Goal: Contribute content

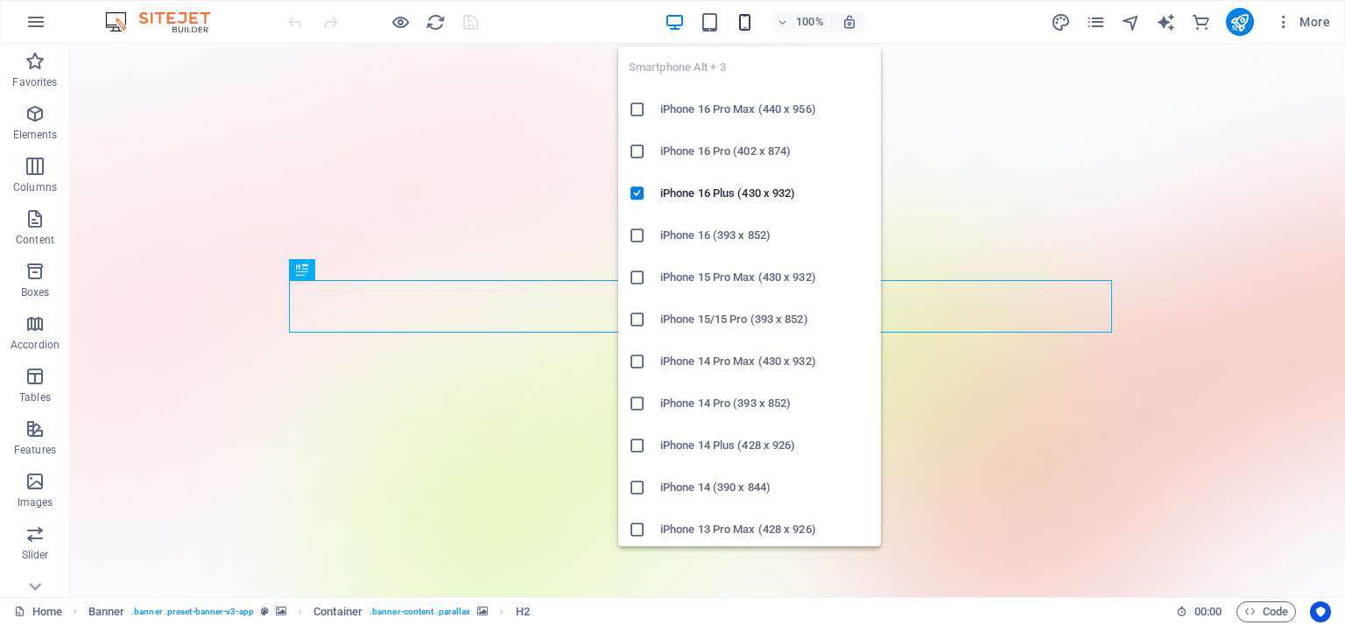
click at [745, 24] on icon "button" at bounding box center [745, 22] width 20 height 20
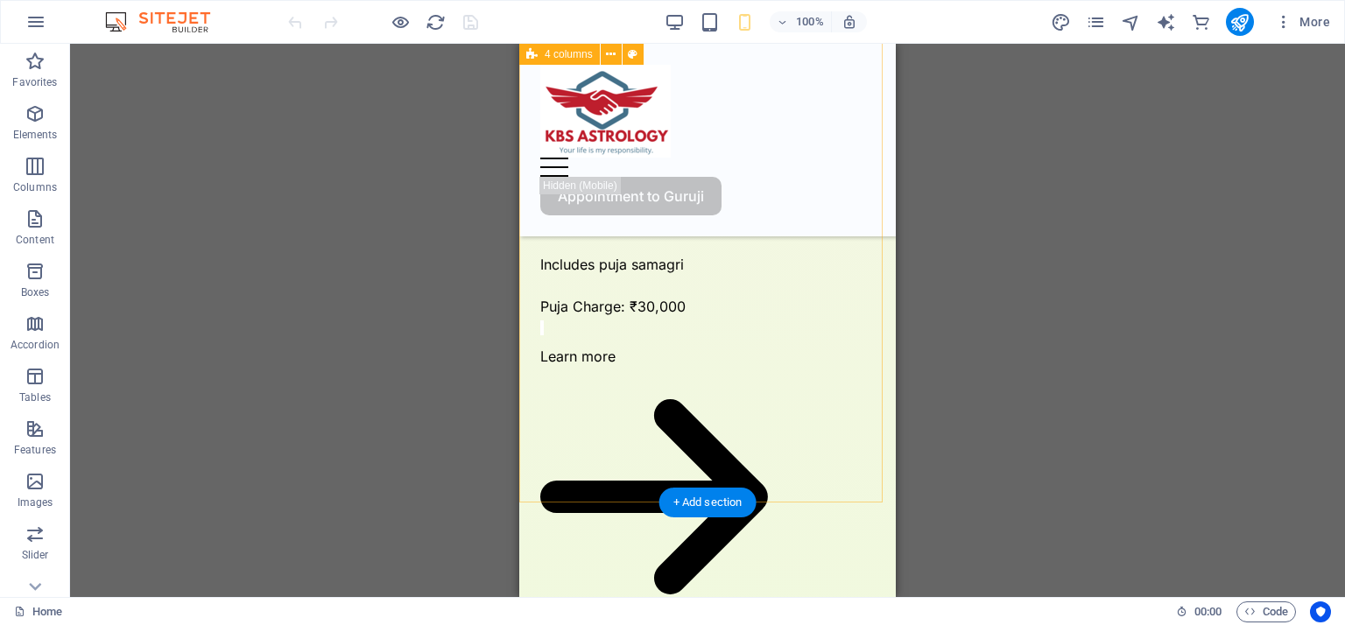
scroll to position [6282, 0]
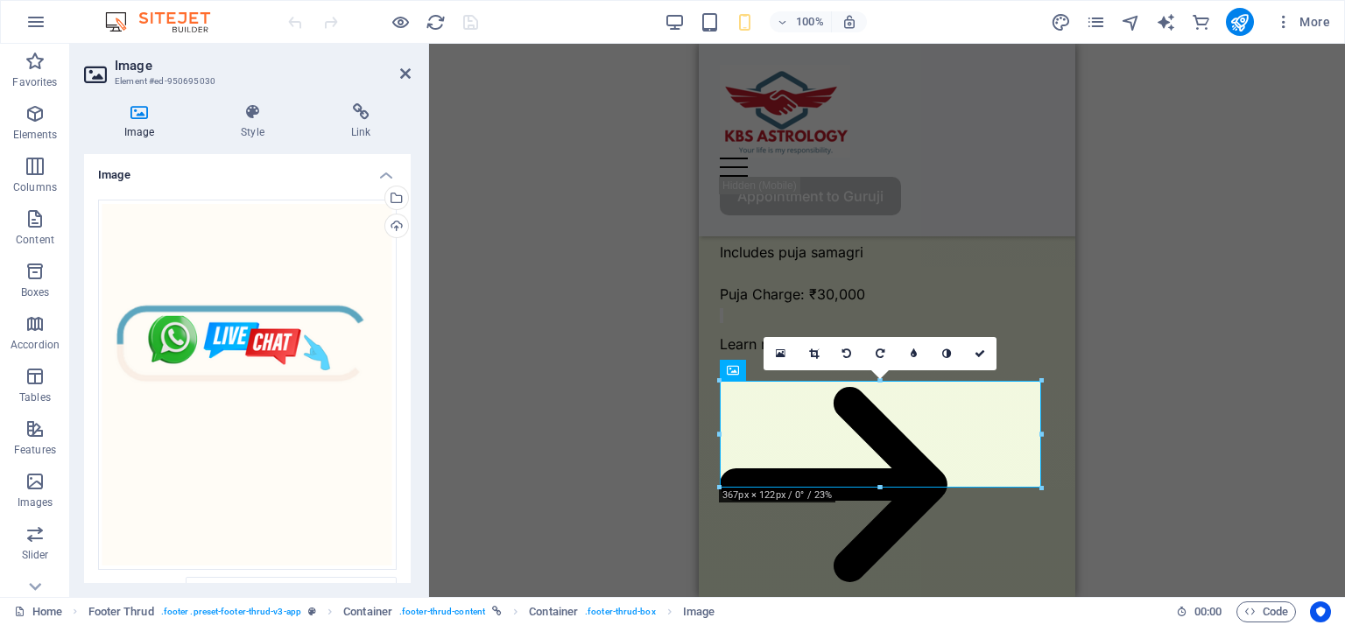
click at [1089, 423] on div "Drag here to replace the existing content. Press “Ctrl” if you want to create a…" at bounding box center [887, 320] width 916 height 553
click at [1110, 313] on div "Drag here to replace the existing content. Press “Ctrl” if you want to create a…" at bounding box center [887, 320] width 916 height 553
click at [1173, 207] on div "Drag here to replace the existing content. Press “Ctrl” if you want to create a…" at bounding box center [887, 320] width 916 height 553
click at [984, 356] on icon at bounding box center [979, 353] width 11 height 11
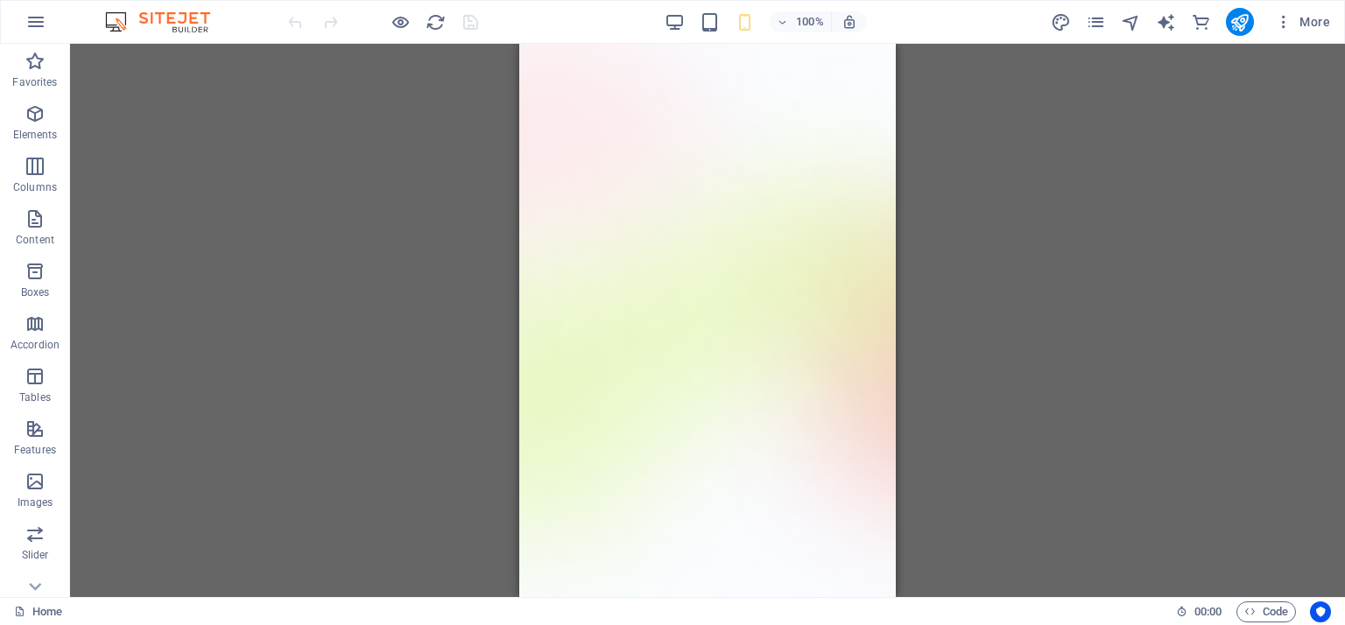
scroll to position [0, 0]
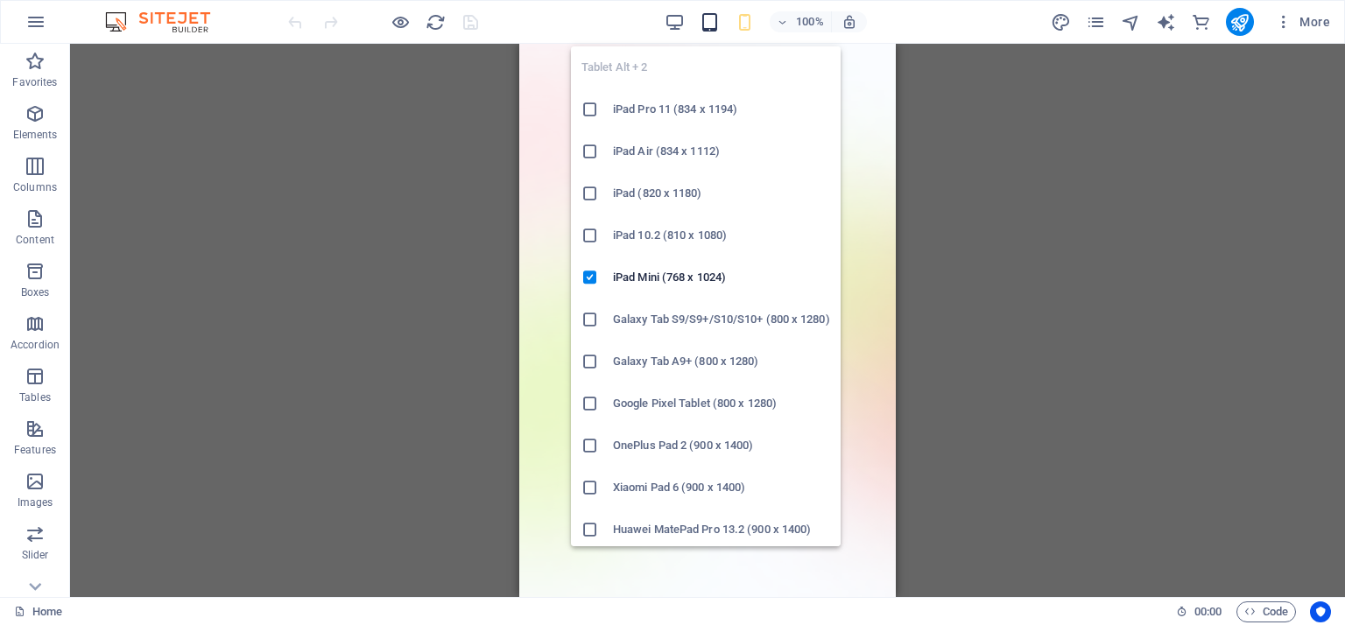
click at [701, 29] on icon "button" at bounding box center [710, 22] width 20 height 20
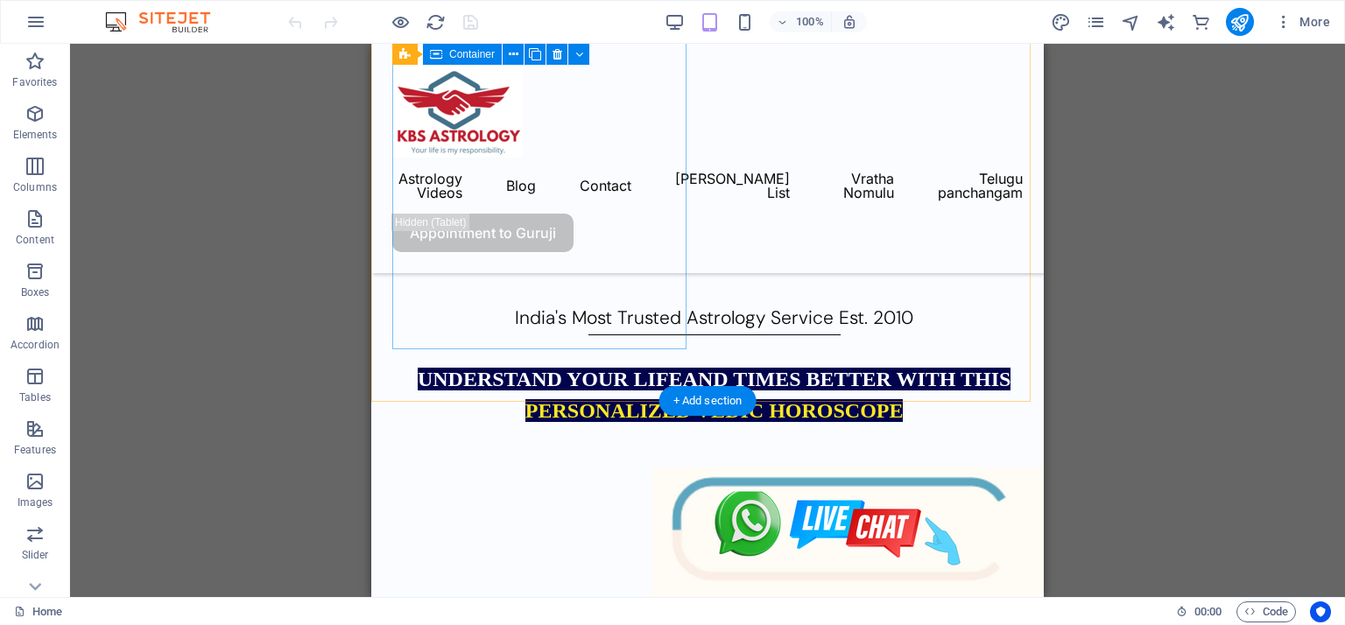
scroll to position [1663, 0]
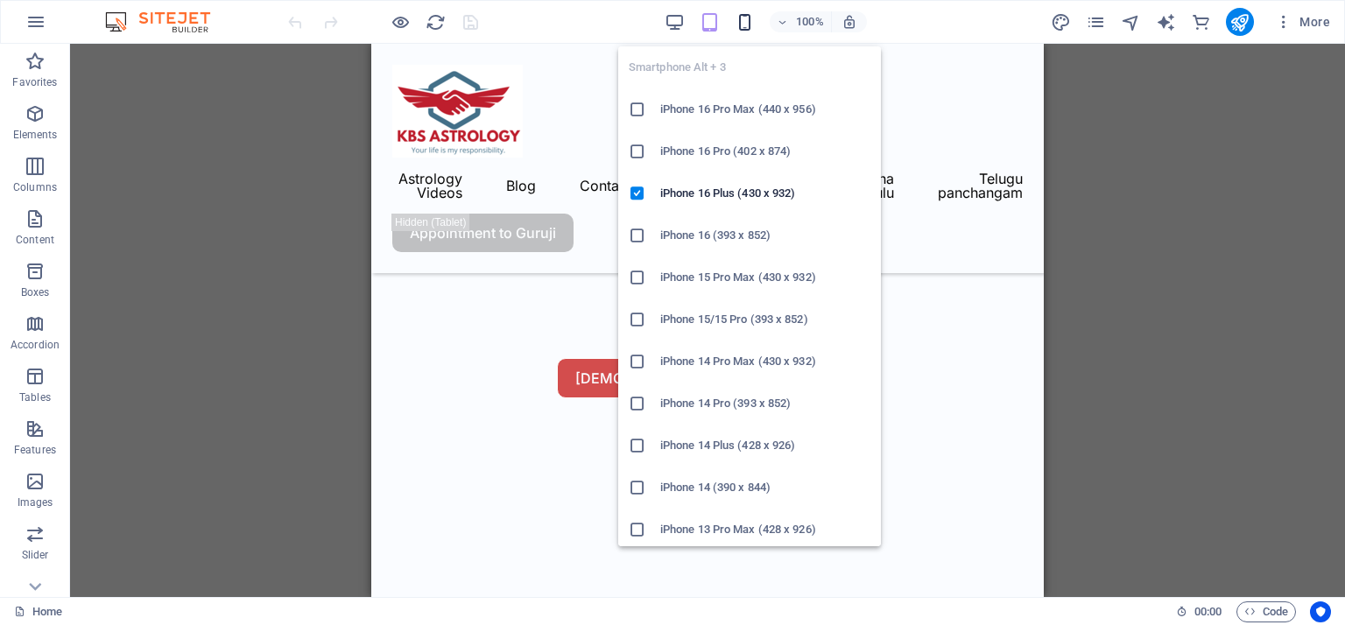
click at [742, 29] on icon "button" at bounding box center [745, 22] width 20 height 20
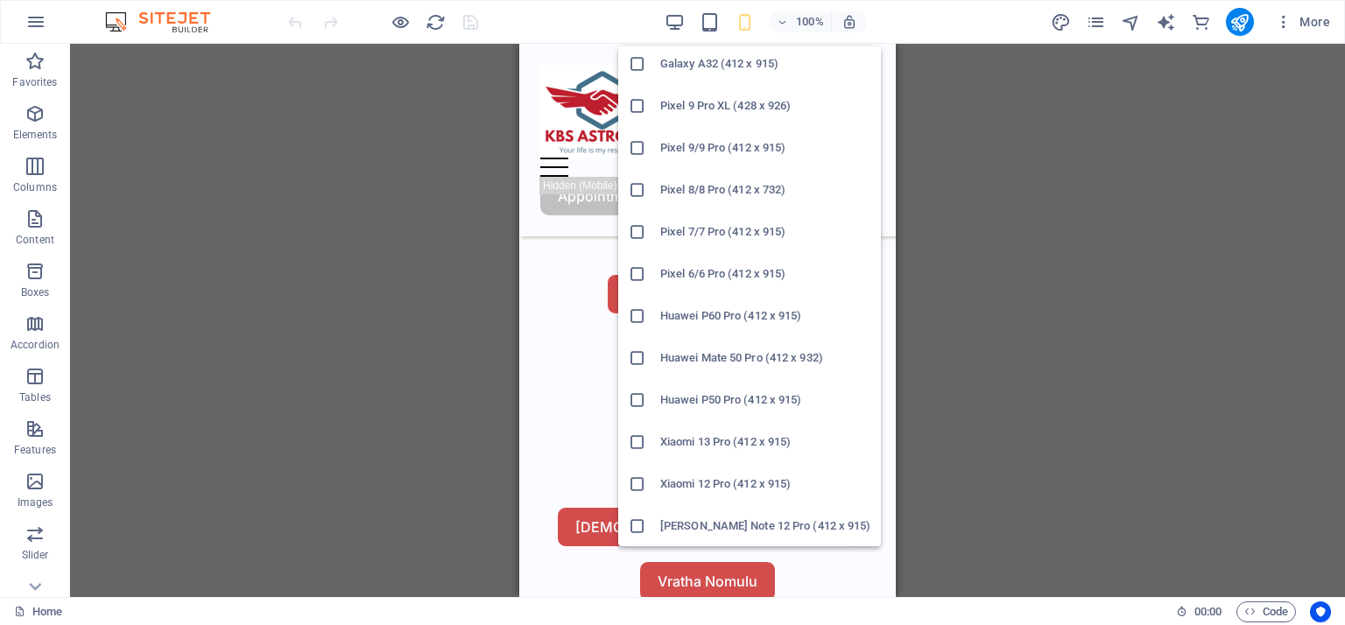
scroll to position [886, 0]
click at [771, 533] on h6 "[PERSON_NAME] Note 12 Pro (412 x 915)" at bounding box center [765, 526] width 210 height 21
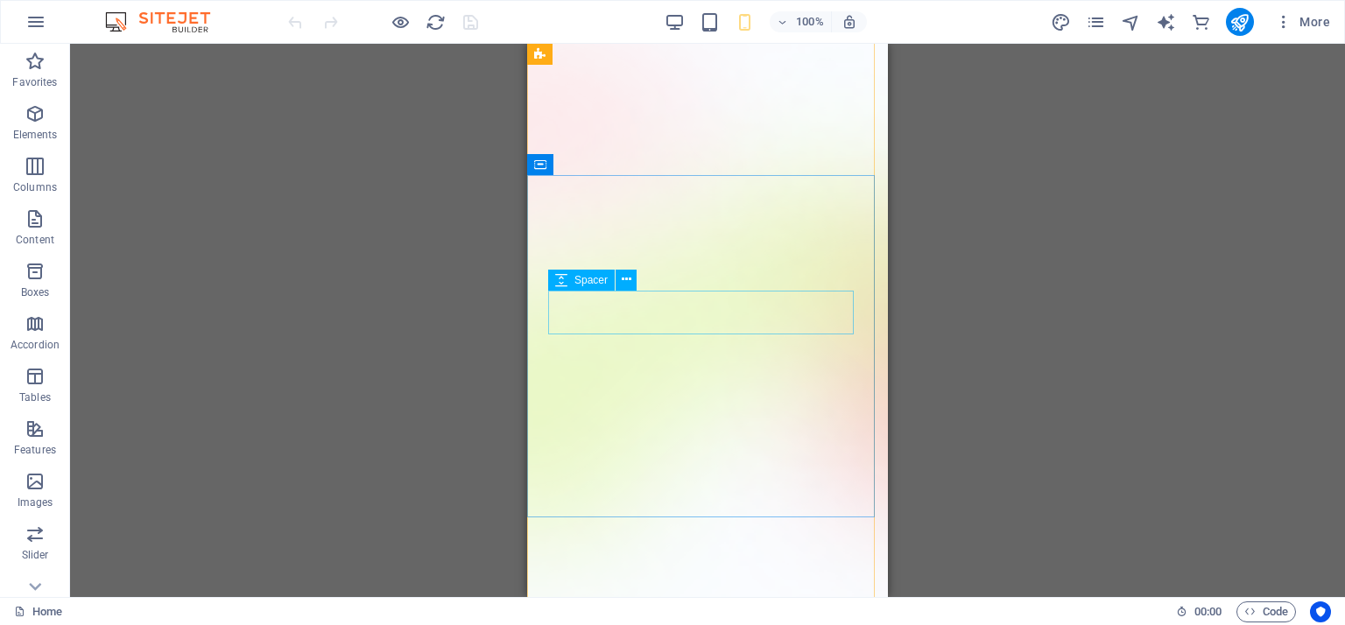
scroll to position [0, 0]
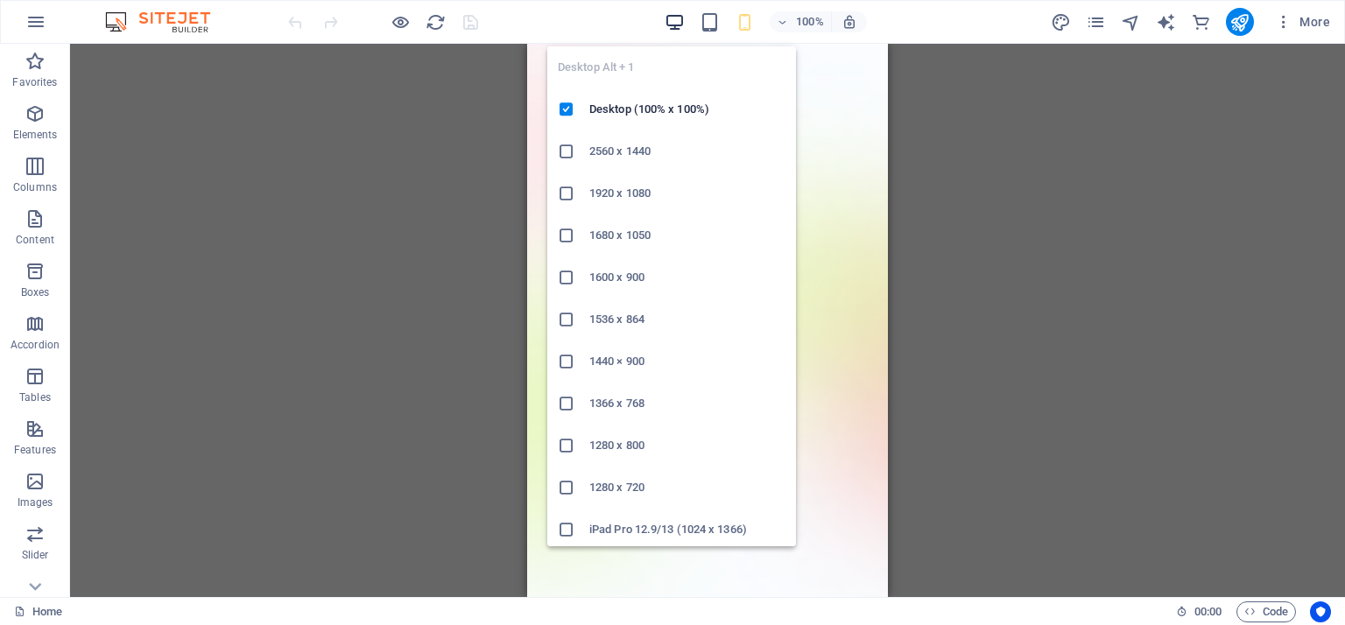
click at [676, 24] on icon "button" at bounding box center [675, 22] width 20 height 20
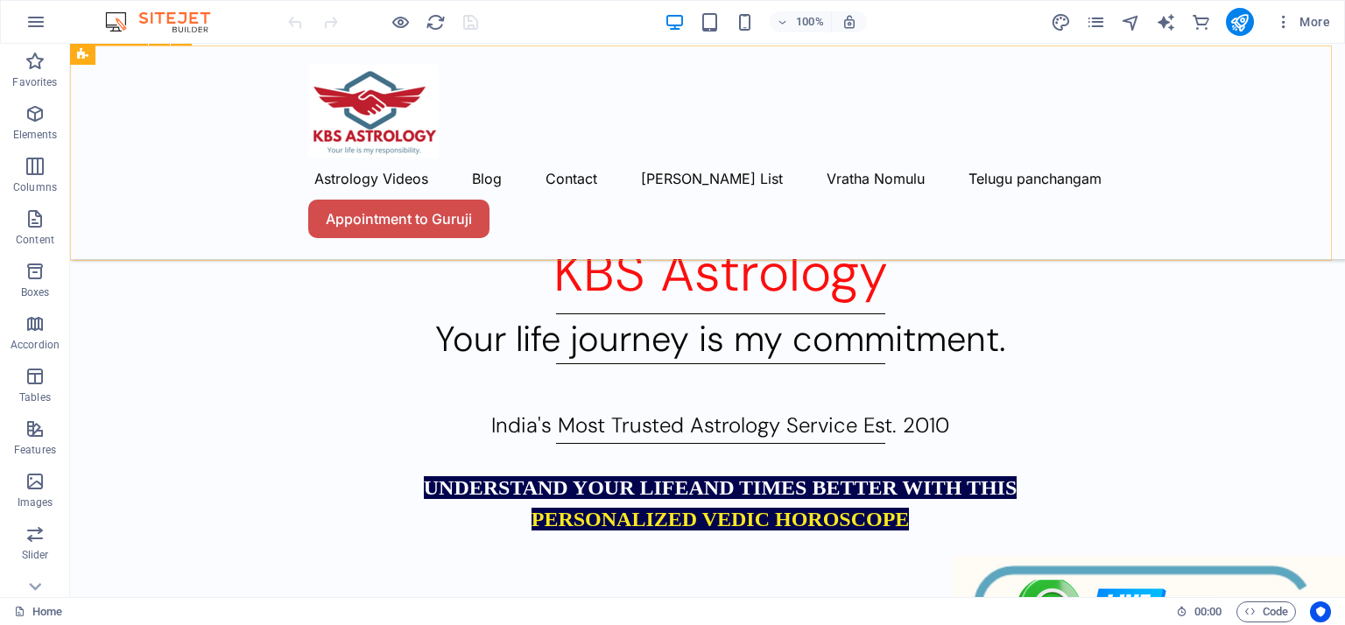
scroll to position [794, 0]
